Goal: Transaction & Acquisition: Purchase product/service

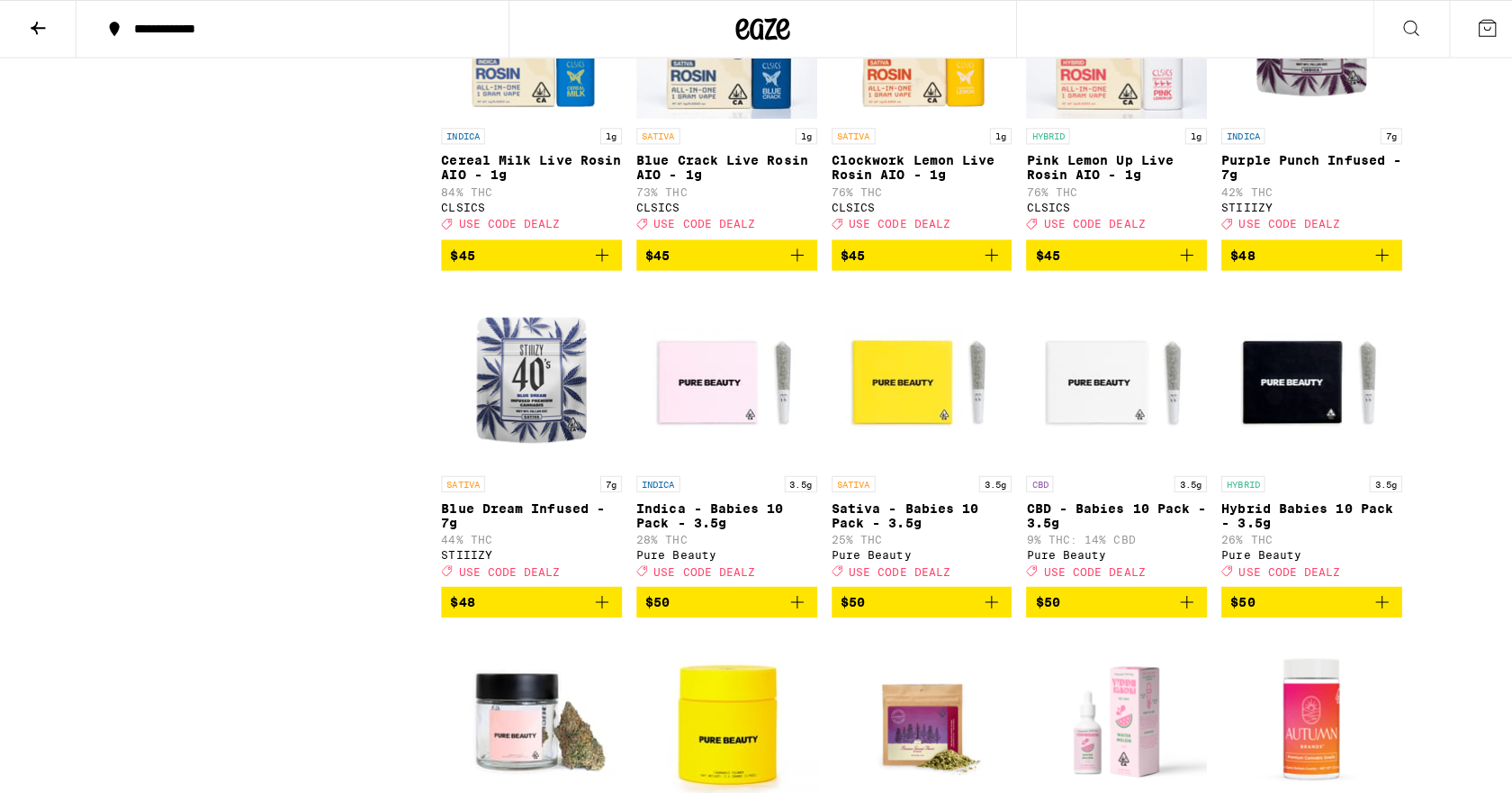
scroll to position [10980, 0]
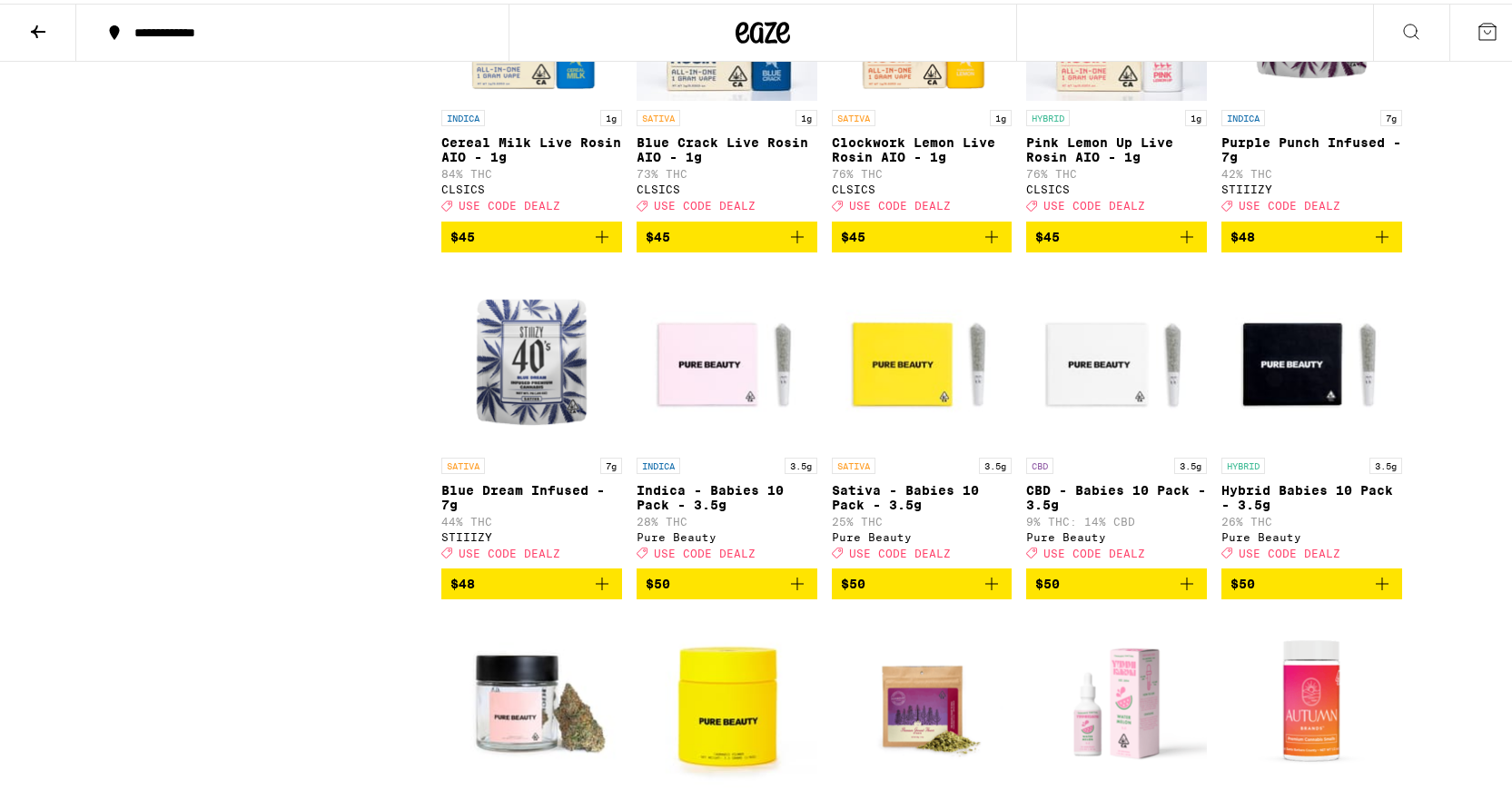
click at [562, 161] on p "Cereal Milk Live Rosin AIO - 1g" at bounding box center [531, 146] width 180 height 29
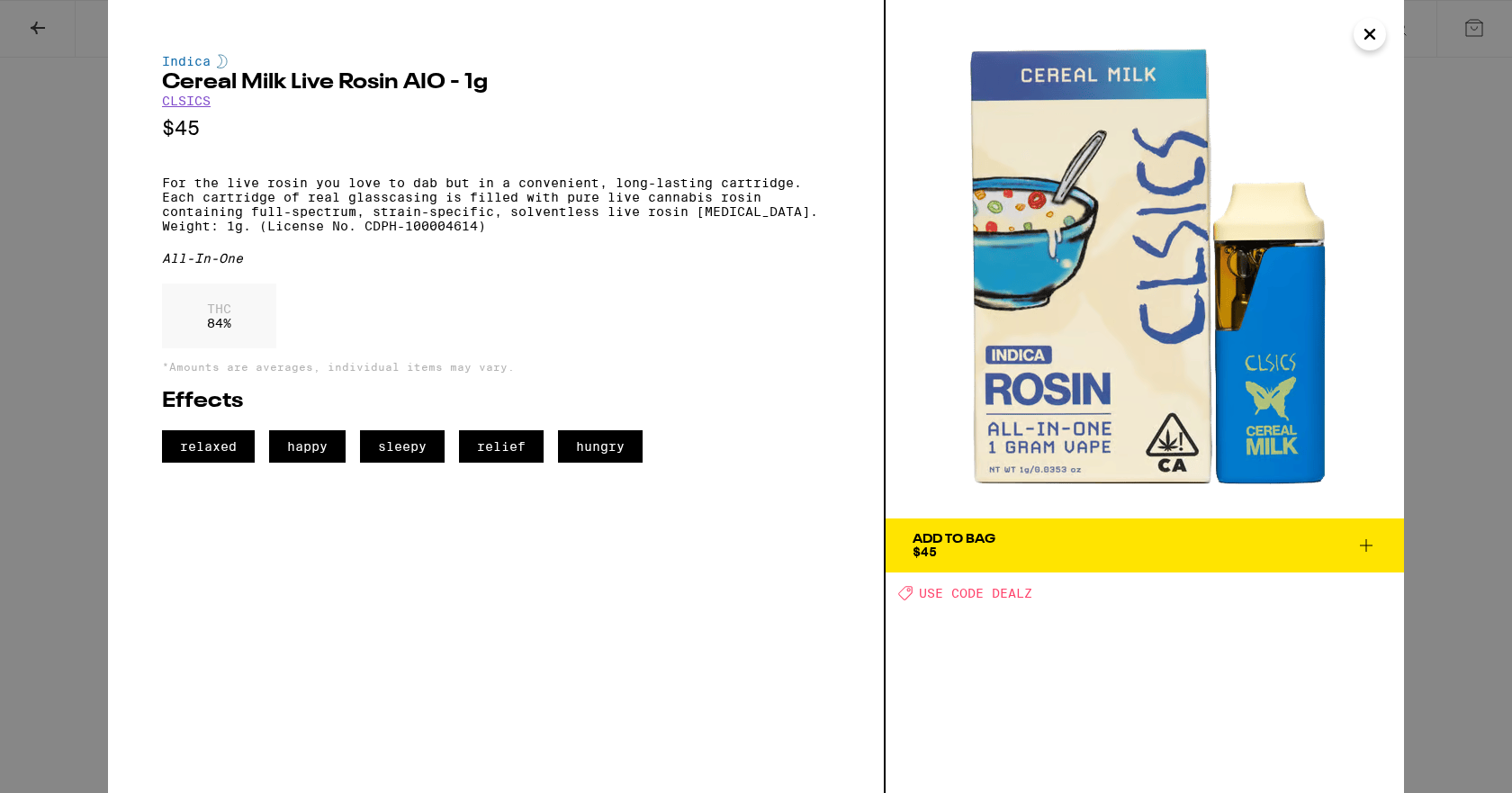
click at [1020, 548] on span "Add To Bag $45" at bounding box center [1144, 545] width 464 height 25
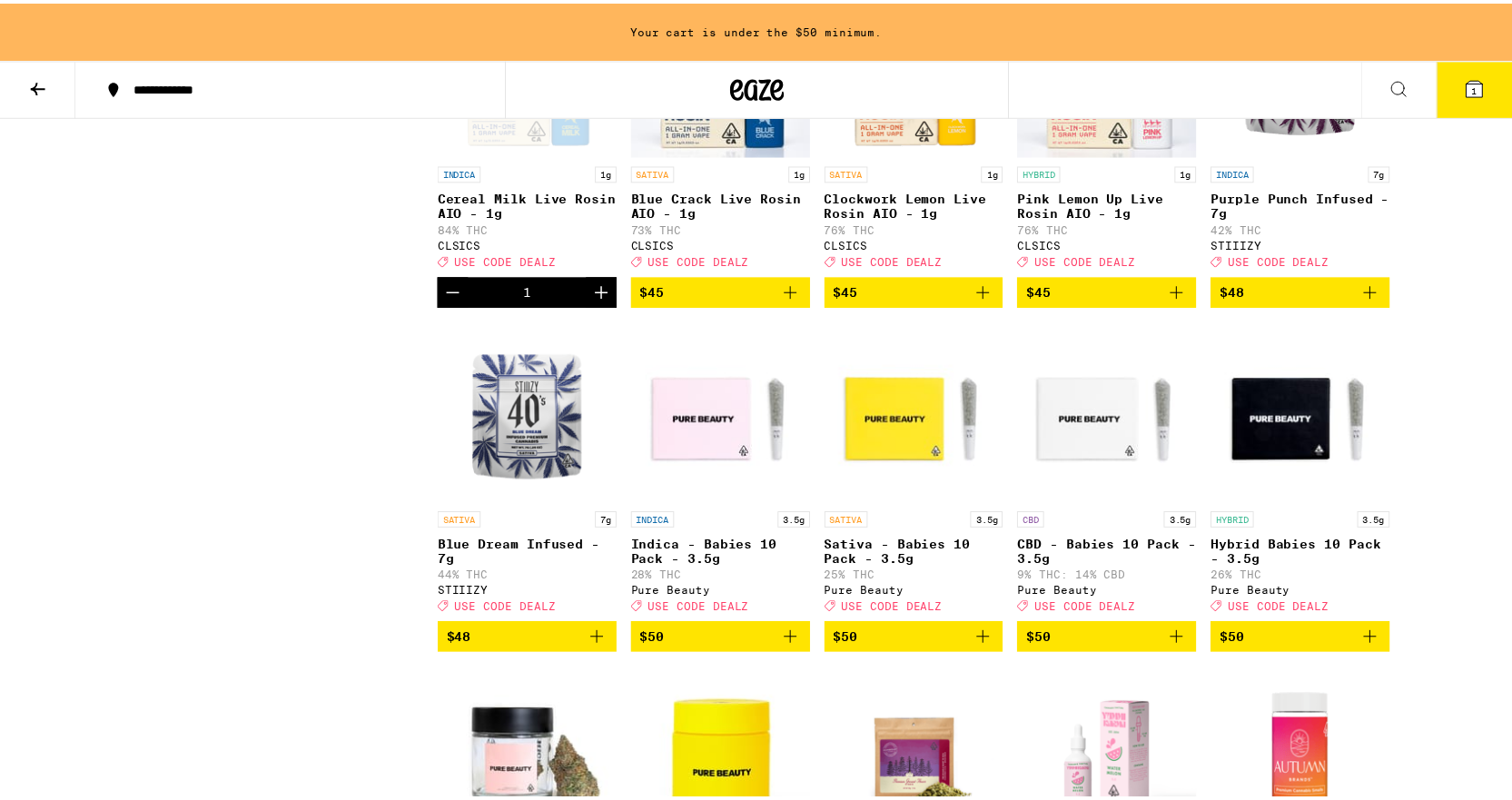
scroll to position [11135, 0]
